Goal: Information Seeking & Learning: Learn about a topic

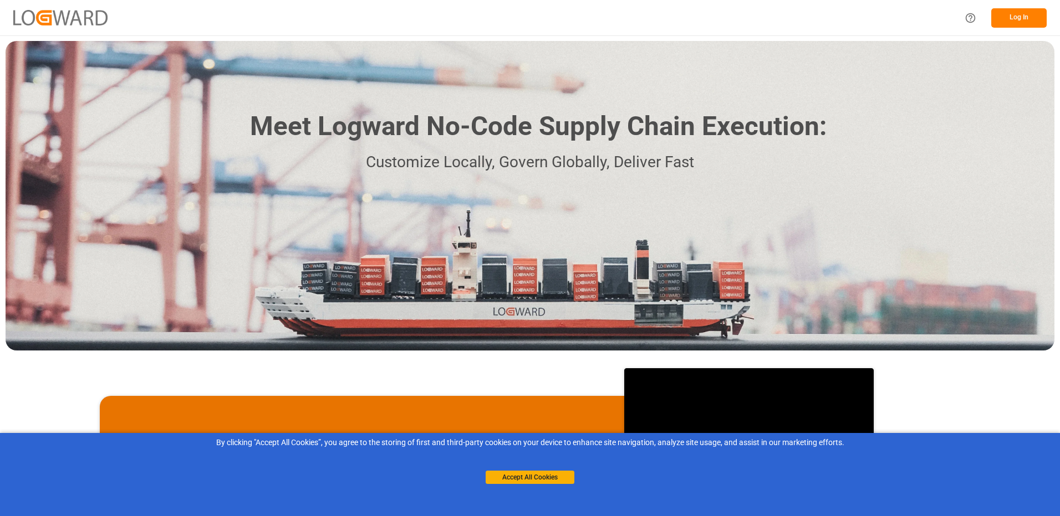
click at [1002, 22] on button "Log In" at bounding box center [1018, 17] width 55 height 19
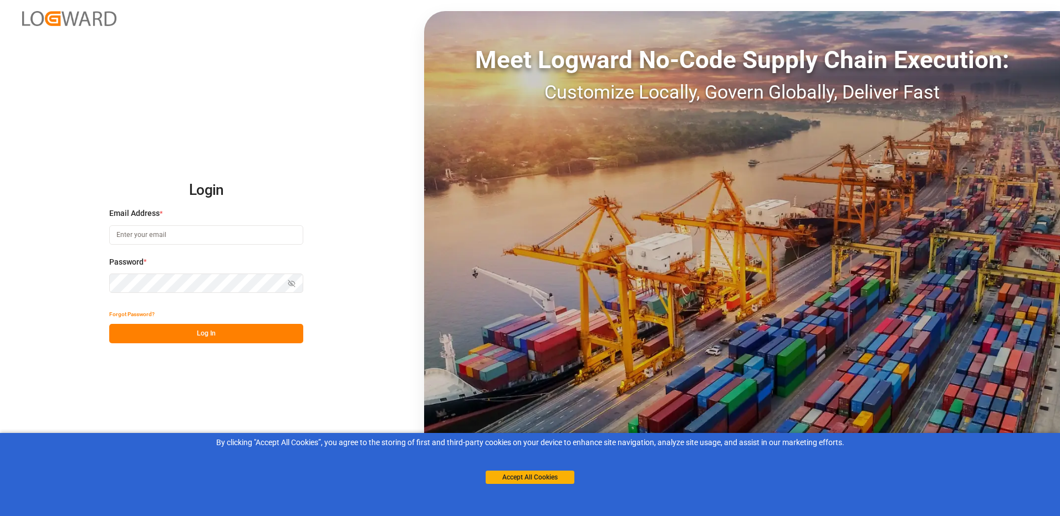
type input "[PERSON_NAME][EMAIL_ADDRESS][DOMAIN_NAME]"
click at [173, 339] on button "Log In" at bounding box center [206, 333] width 194 height 19
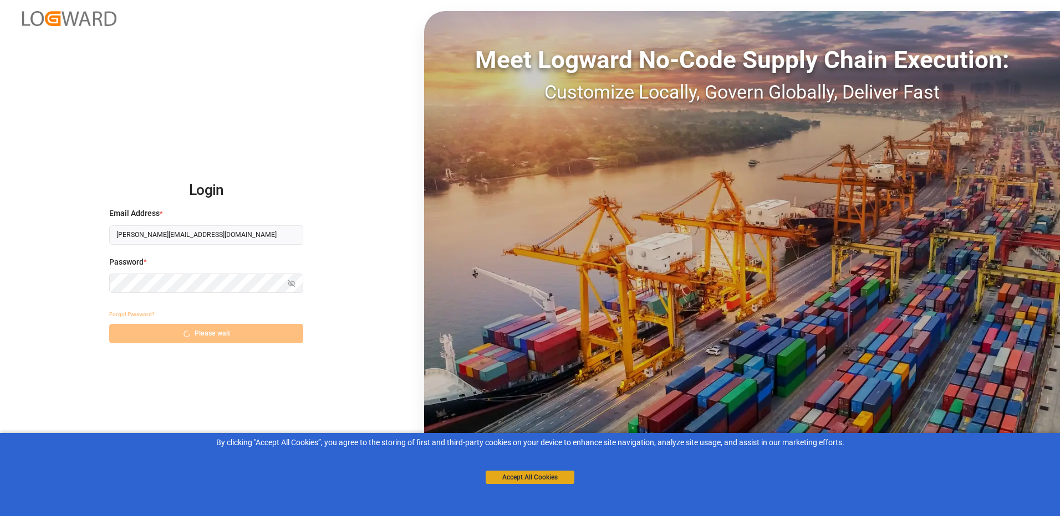
click at [528, 483] on button "Accept All Cookies" at bounding box center [529, 477] width 89 height 13
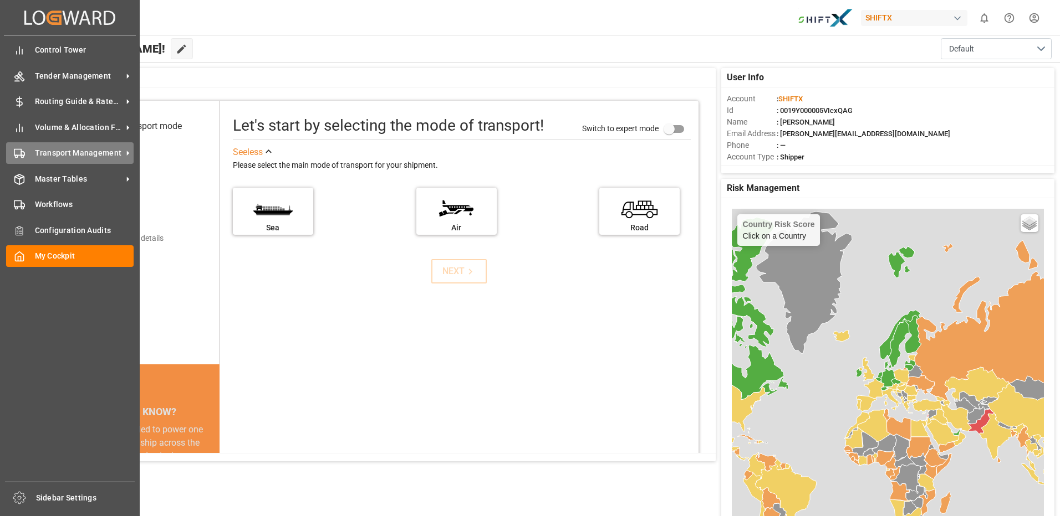
click at [69, 160] on div "Transport Management Transport Management" at bounding box center [69, 153] width 127 height 22
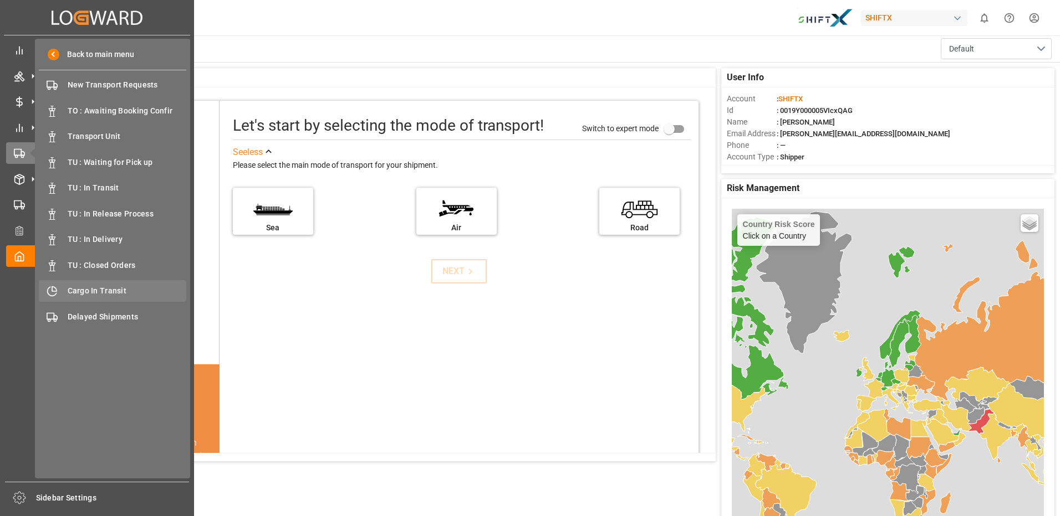
click at [110, 293] on span "Cargo In Transit" at bounding box center [127, 291] width 119 height 12
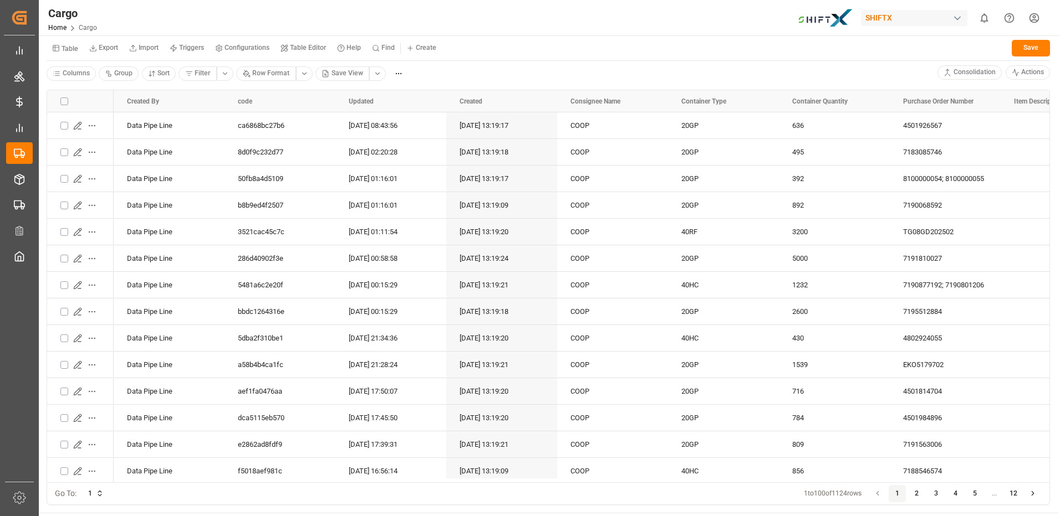
drag, startPoint x: 252, startPoint y: 483, endPoint x: 565, endPoint y: 506, distance: 313.9
click at [565, 506] on div "Drag here to set row groups Drag here to set column labels Created By code 636" at bounding box center [548, 297] width 1019 height 431
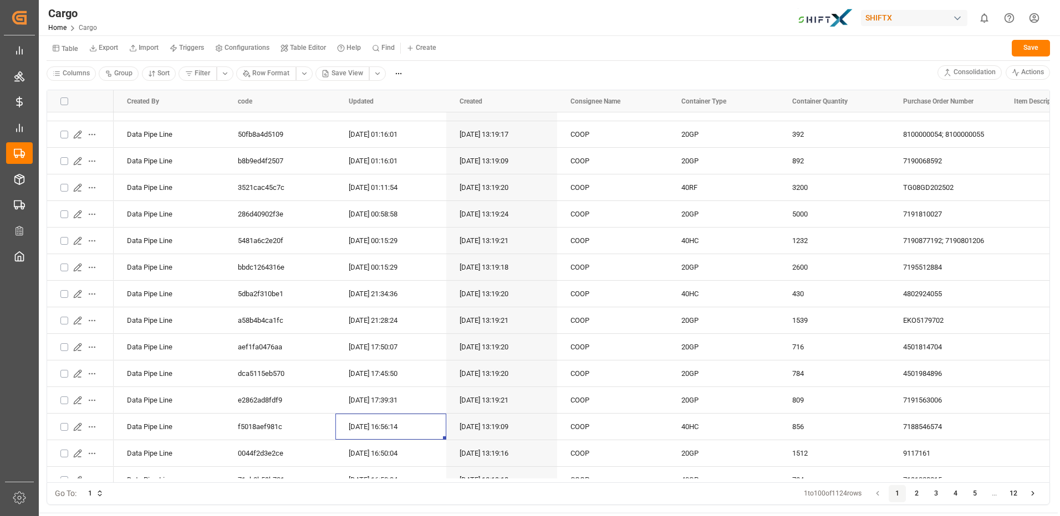
drag, startPoint x: 359, startPoint y: 478, endPoint x: 495, endPoint y: 498, distance: 137.2
click at [495, 498] on div "Drag here to set row groups Drag here to set column labels Created By code 636" at bounding box center [548, 297] width 1019 height 431
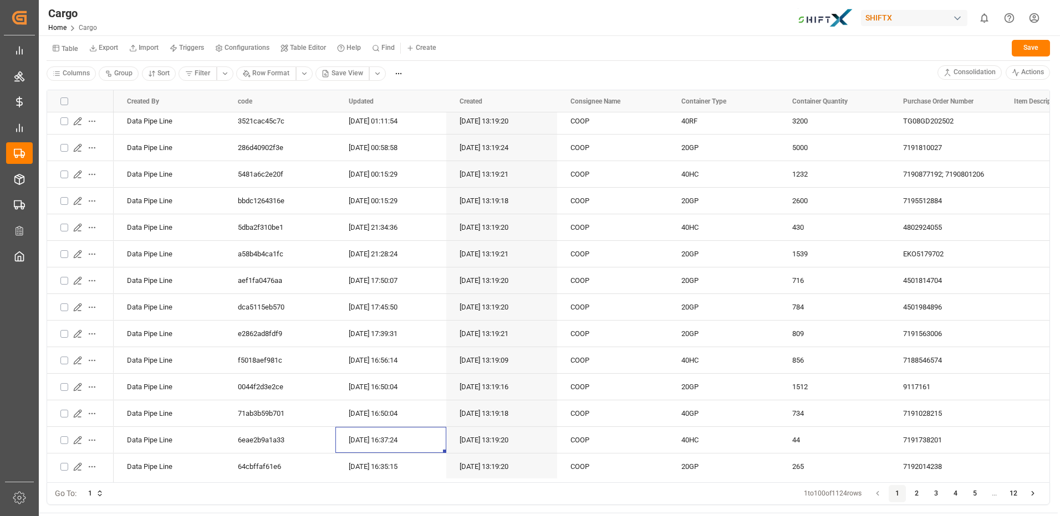
scroll to position [133, 0]
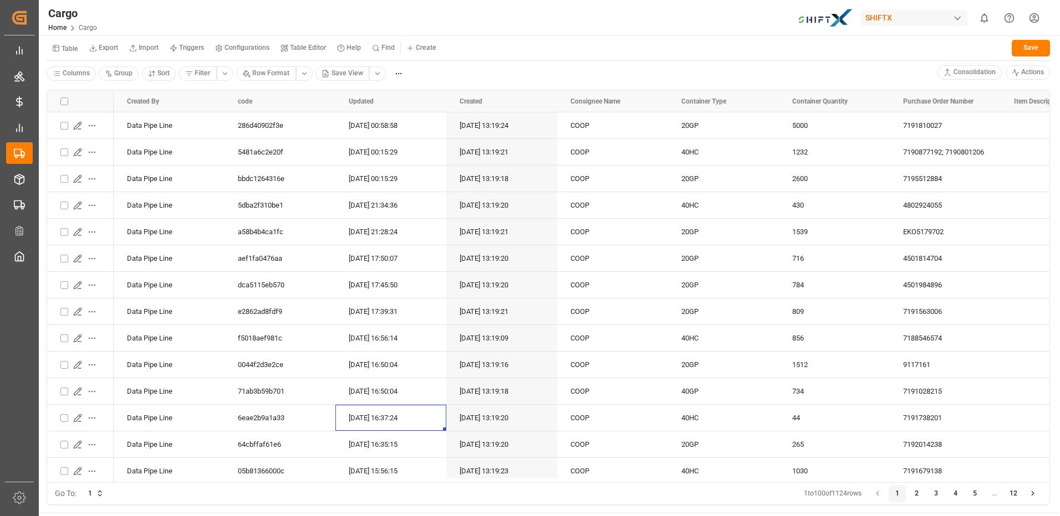
drag, startPoint x: 367, startPoint y: 478, endPoint x: 477, endPoint y: 495, distance: 111.1
click at [478, 494] on div "Drag here to set row groups Drag here to set column labels Created By code 636" at bounding box center [548, 297] width 1019 height 431
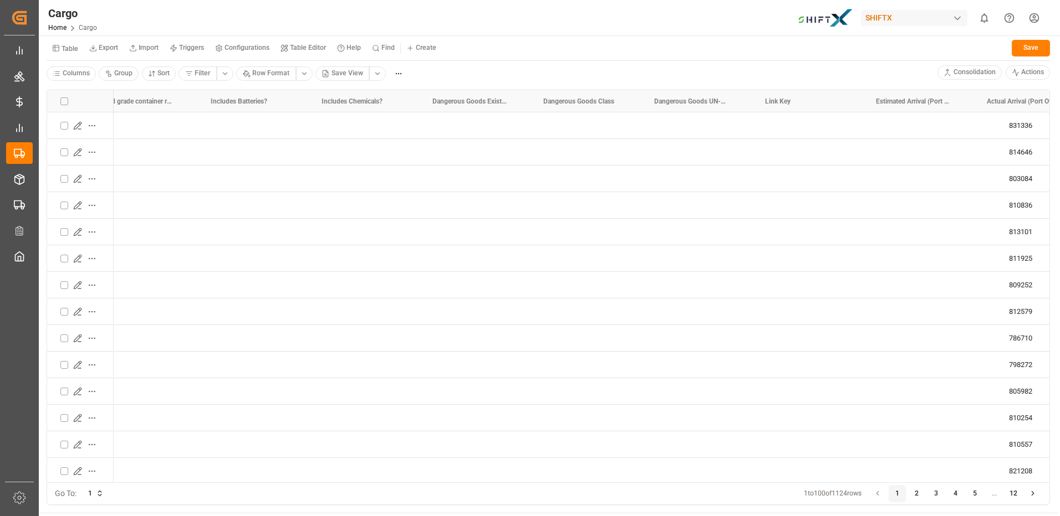
scroll to position [0, 1726]
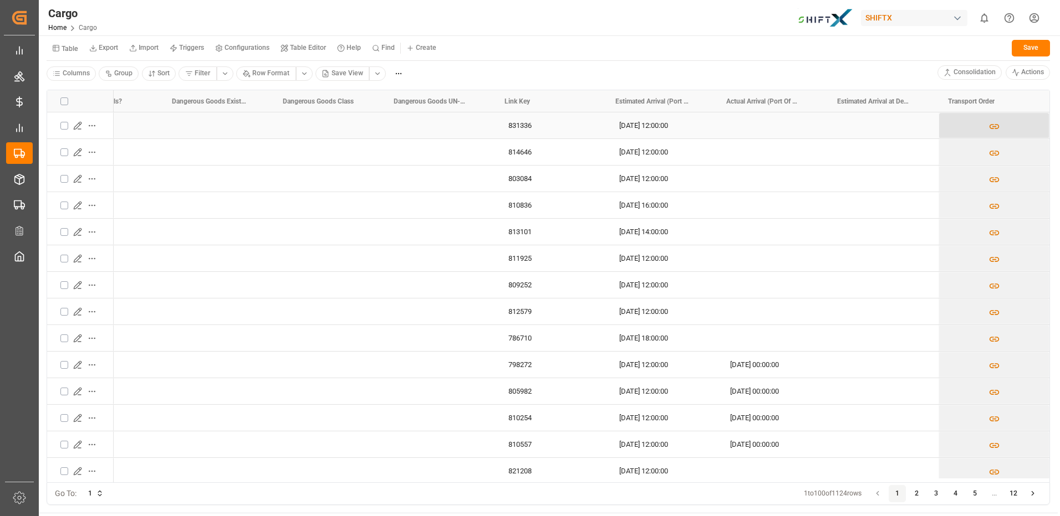
click at [996, 124] on button "Press SPACE to select this row." at bounding box center [994, 125] width 110 height 25
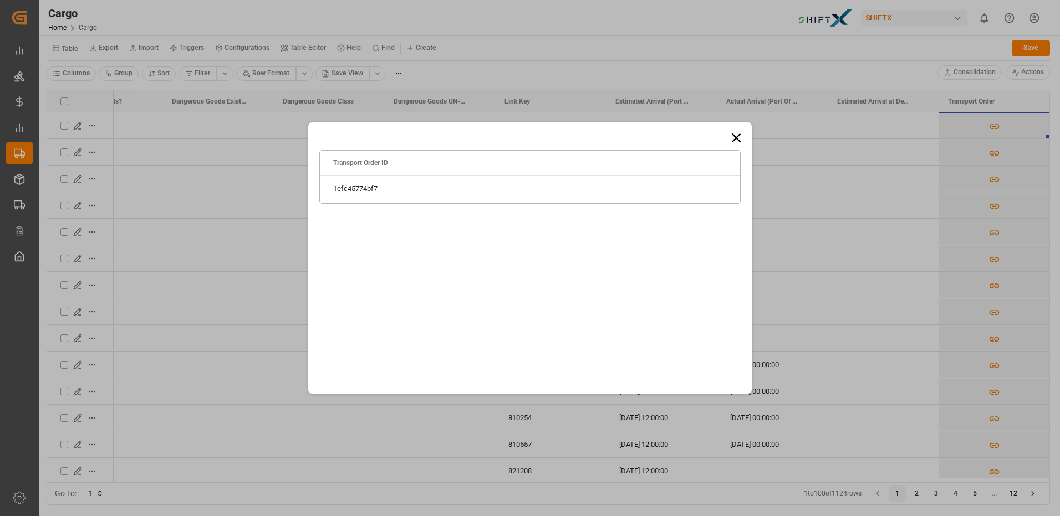
click at [735, 136] on icon at bounding box center [736, 138] width 16 height 16
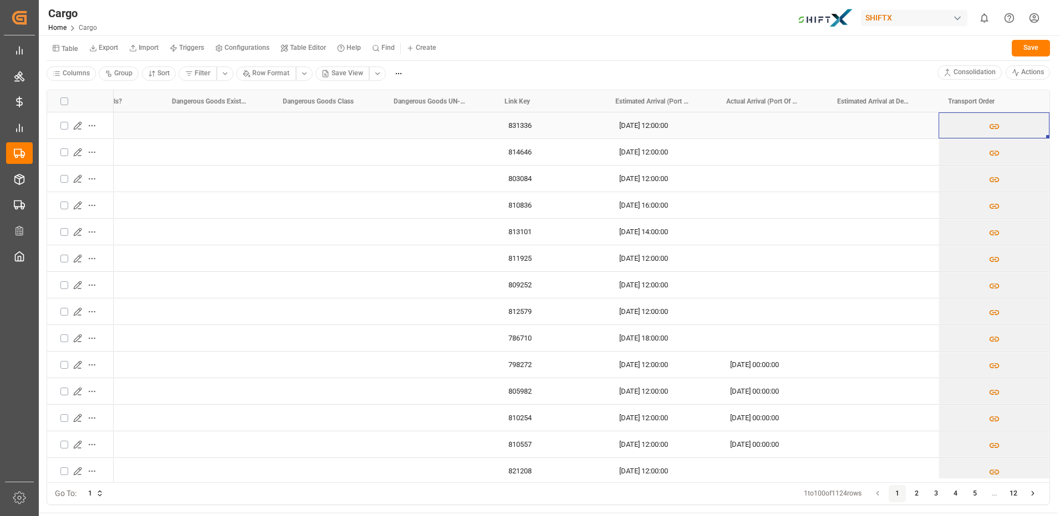
click at [343, 124] on div "Press SPACE to select this row." at bounding box center [329, 125] width 84 height 25
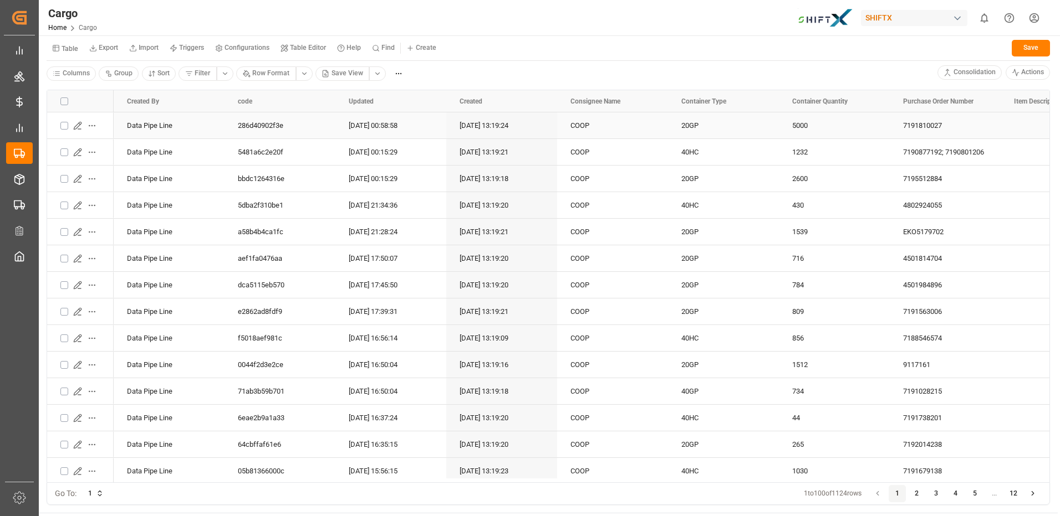
click at [149, 125] on div "Data Pipe Line" at bounding box center [169, 125] width 111 height 26
click at [98, 128] on html "Created by potrace 1.15, written by [PERSON_NAME] [DATE]-[DATE] Created by potr…" at bounding box center [530, 258] width 1060 height 516
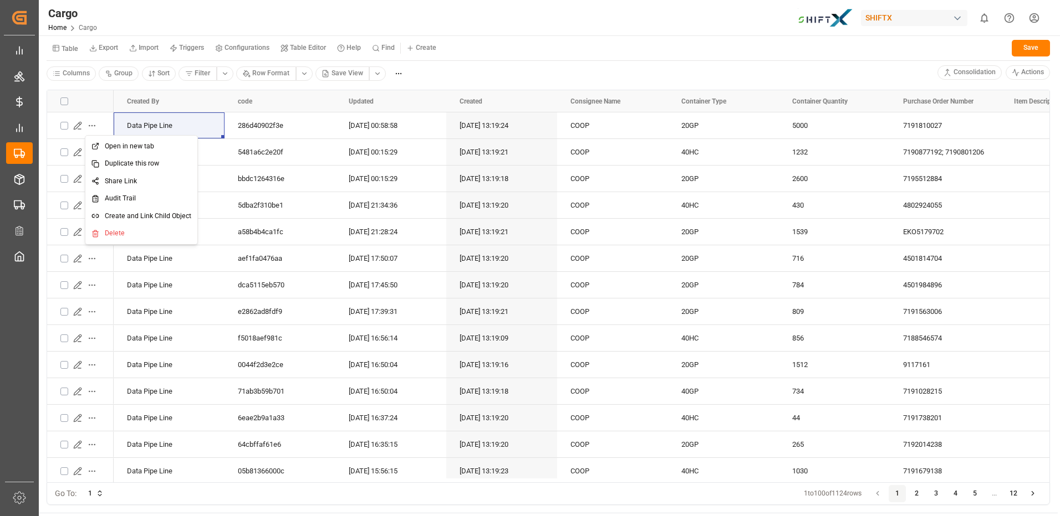
click at [104, 148] on div "Open in new tab" at bounding box center [142, 147] width 108 height 18
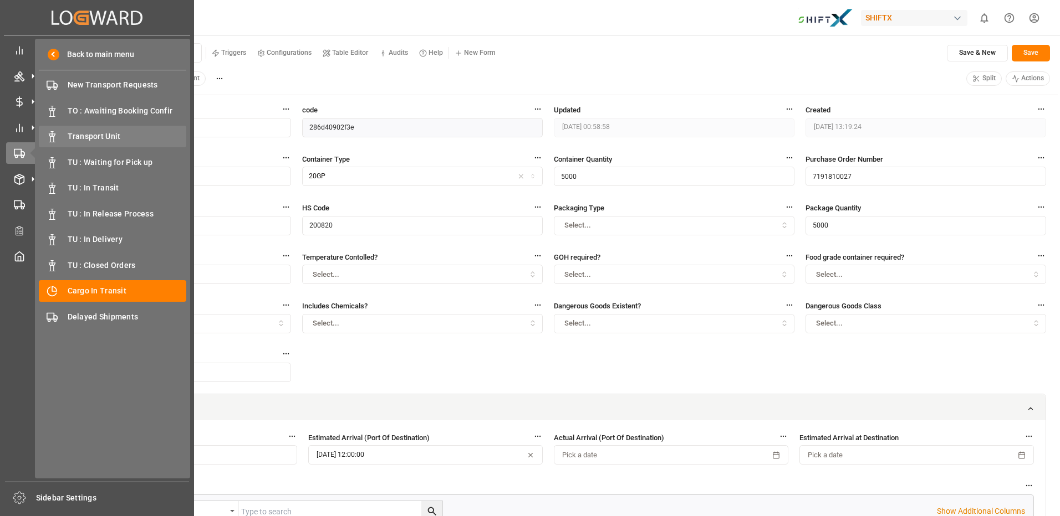
click at [112, 140] on span "Transport Unit" at bounding box center [127, 137] width 119 height 12
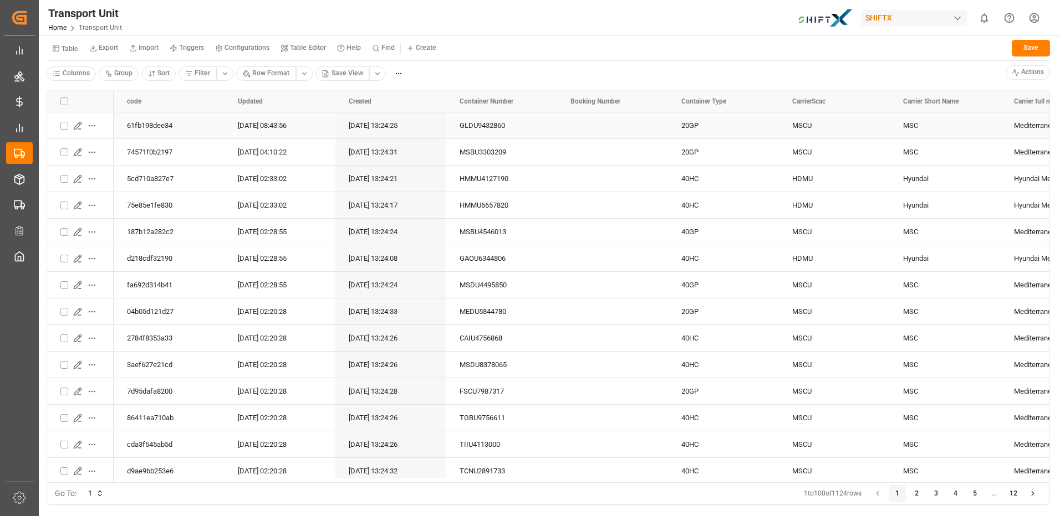
click at [91, 125] on html "Created by potrace 1.15, written by Peter Selinger 2001-2017 Created by potrace…" at bounding box center [530, 258] width 1060 height 516
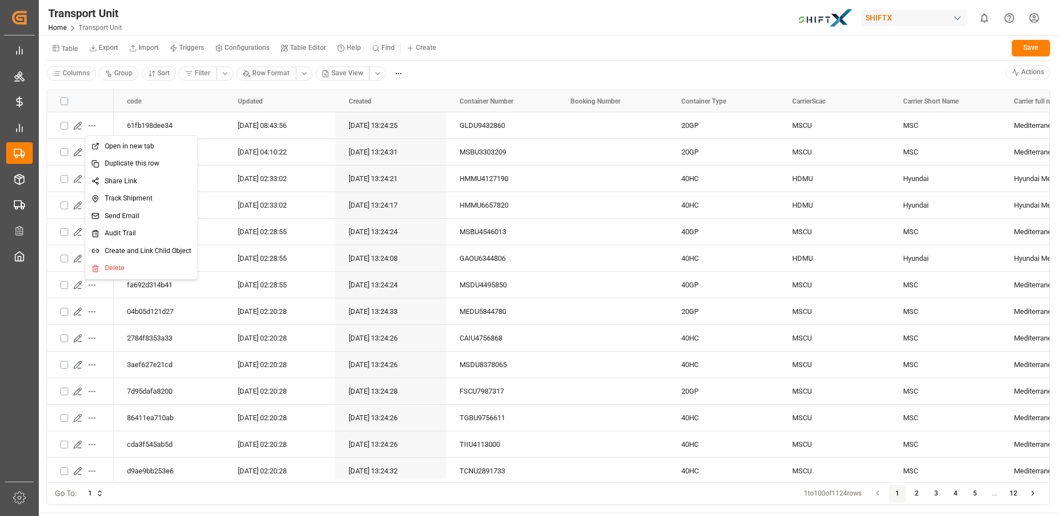
click at [145, 150] on span "Open in new tab" at bounding box center [129, 147] width 49 height 10
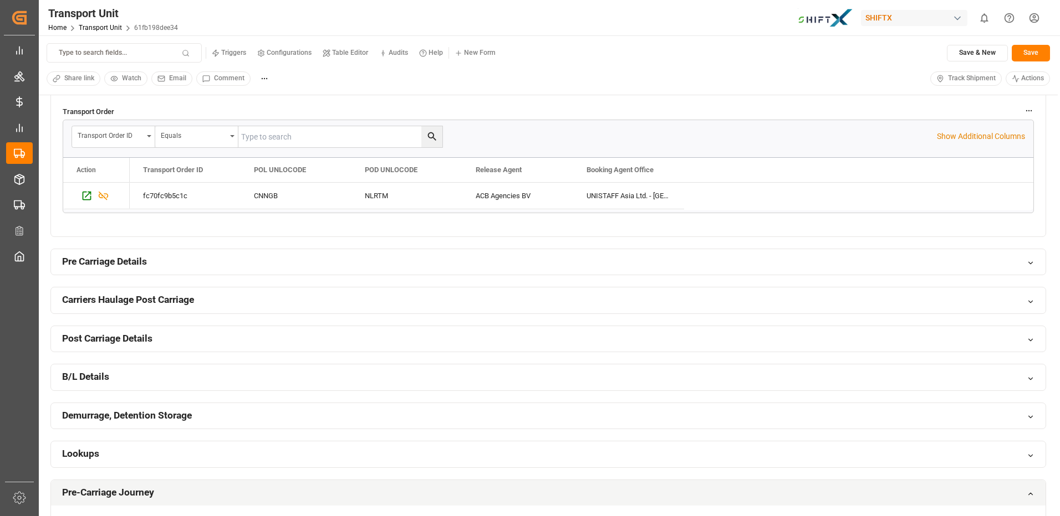
scroll to position [332, 0]
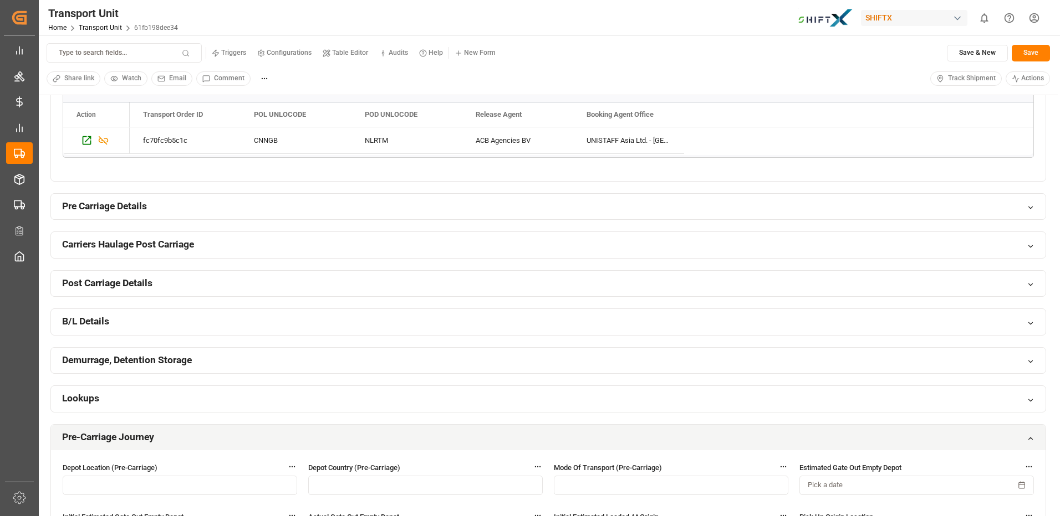
click at [1010, 204] on div "Pre Carriage Details" at bounding box center [548, 207] width 994 height 26
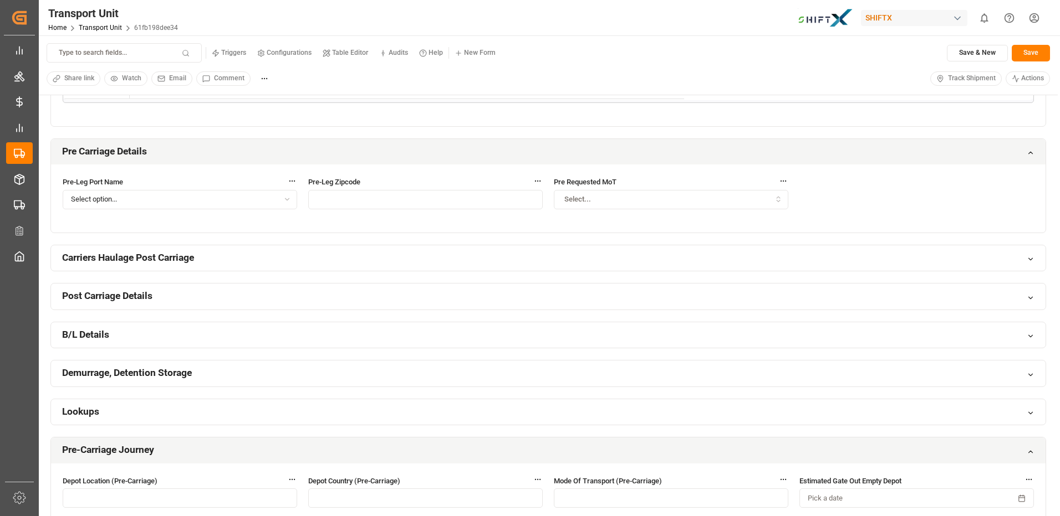
scroll to position [388, 0]
click at [1006, 256] on div "Carriers Haulage Post Carriage" at bounding box center [548, 258] width 994 height 26
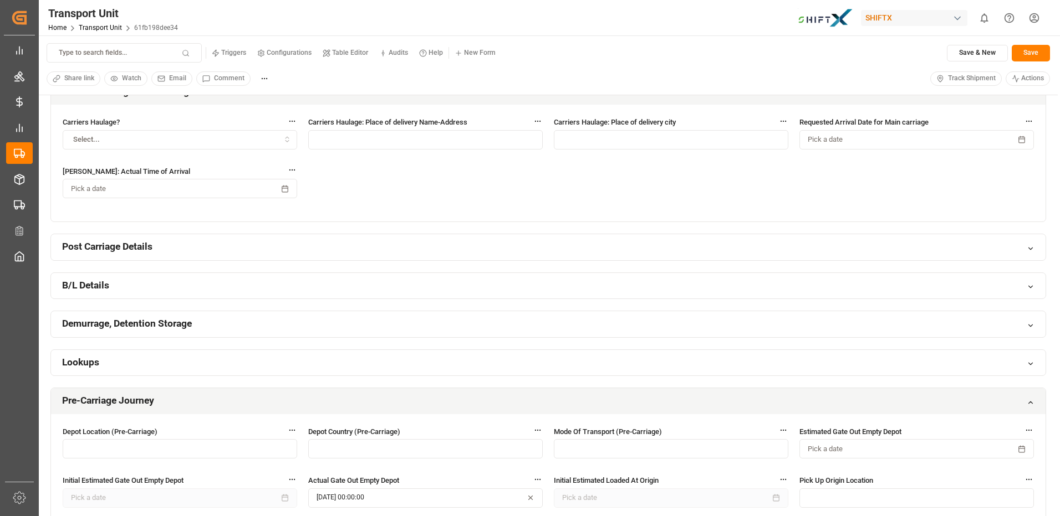
scroll to position [554, 0]
click at [833, 245] on div "Post Carriage Details" at bounding box center [548, 247] width 994 height 26
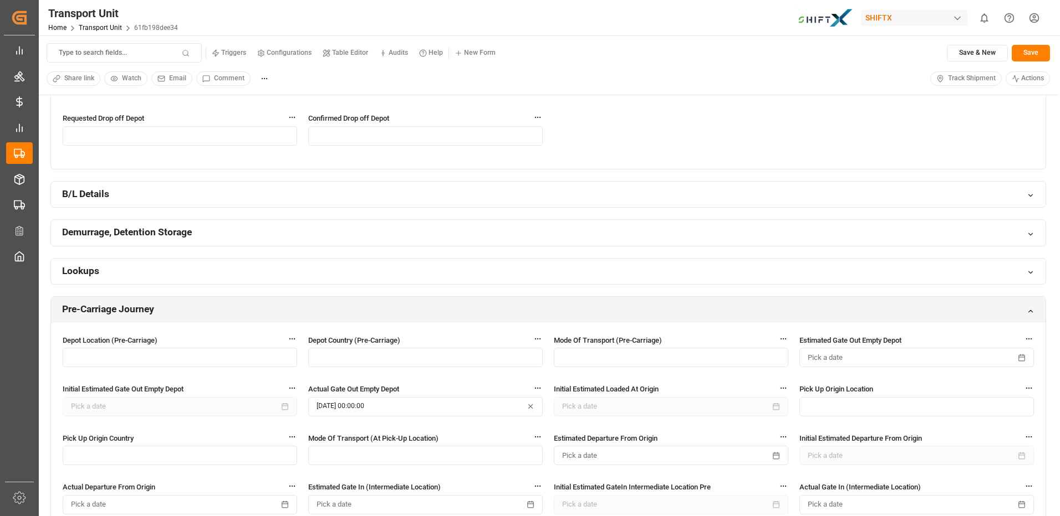
scroll to position [1108, 0]
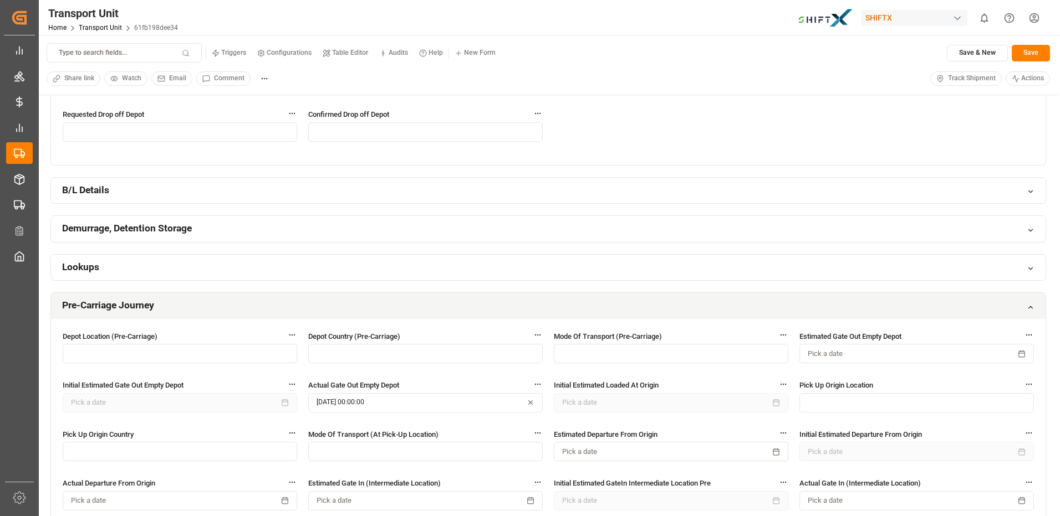
click at [775, 195] on div "B/L Details" at bounding box center [548, 191] width 994 height 26
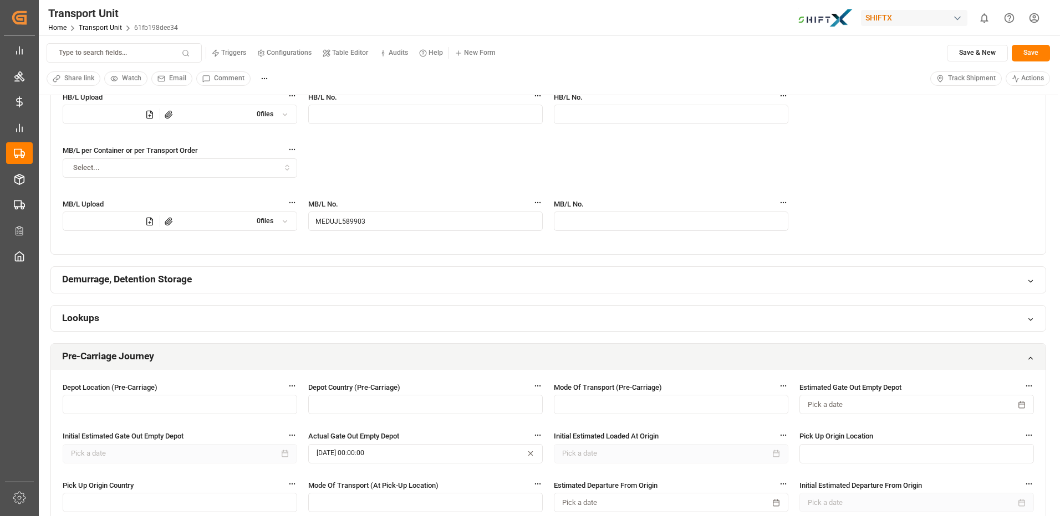
scroll to position [1330, 0]
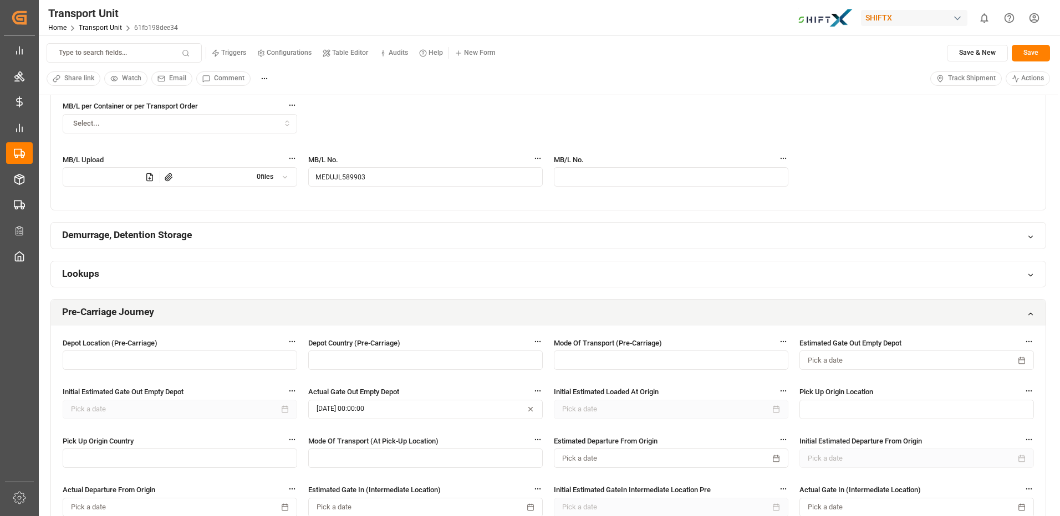
click at [753, 242] on div "Demurrage, Detention Storage" at bounding box center [548, 236] width 994 height 26
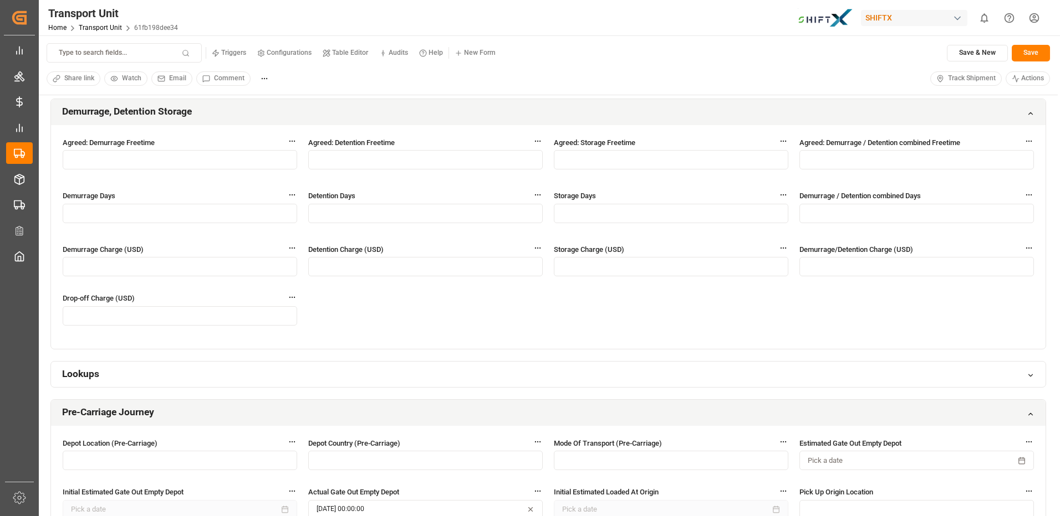
scroll to position [1552, 0]
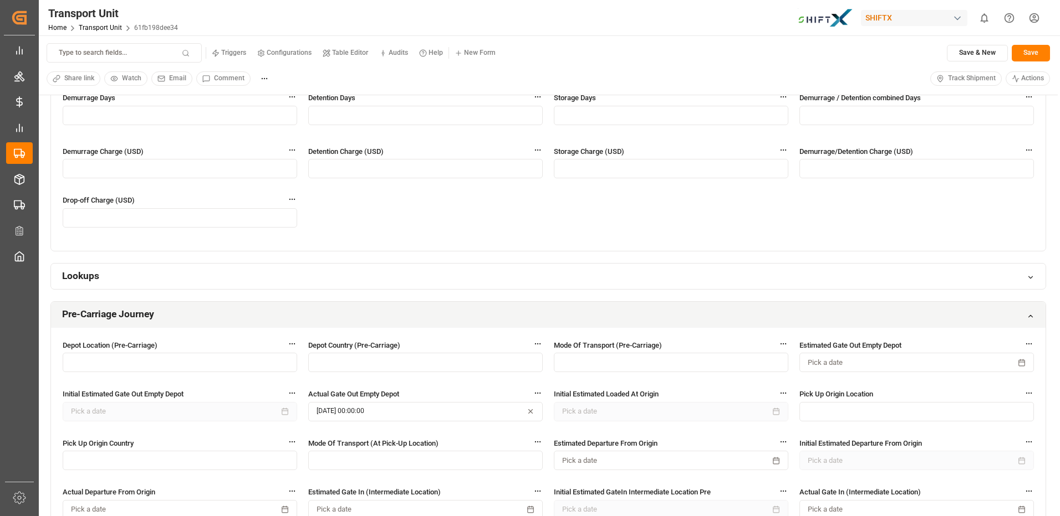
click at [740, 277] on div "Lookups" at bounding box center [548, 277] width 994 height 26
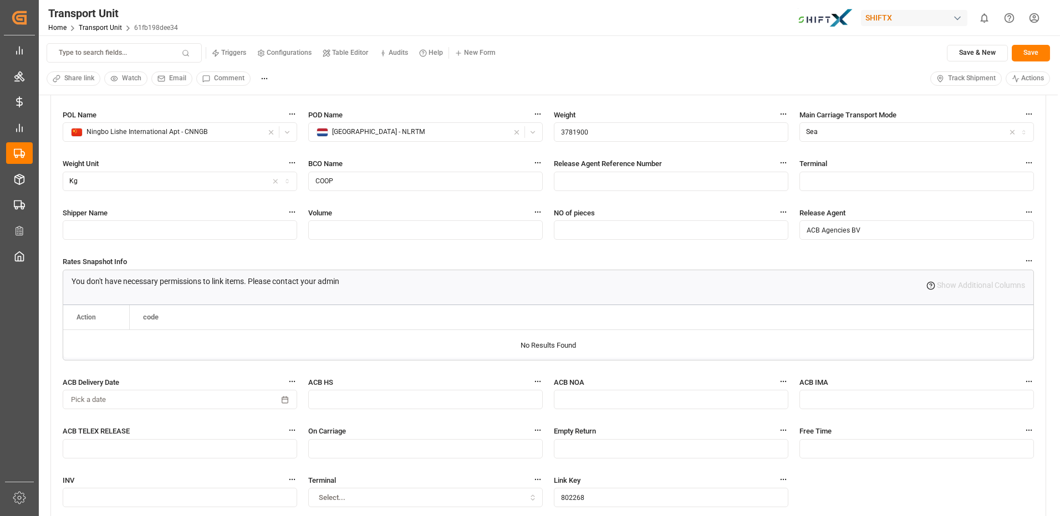
scroll to position [4265, 0]
